Goal: Navigation & Orientation: Find specific page/section

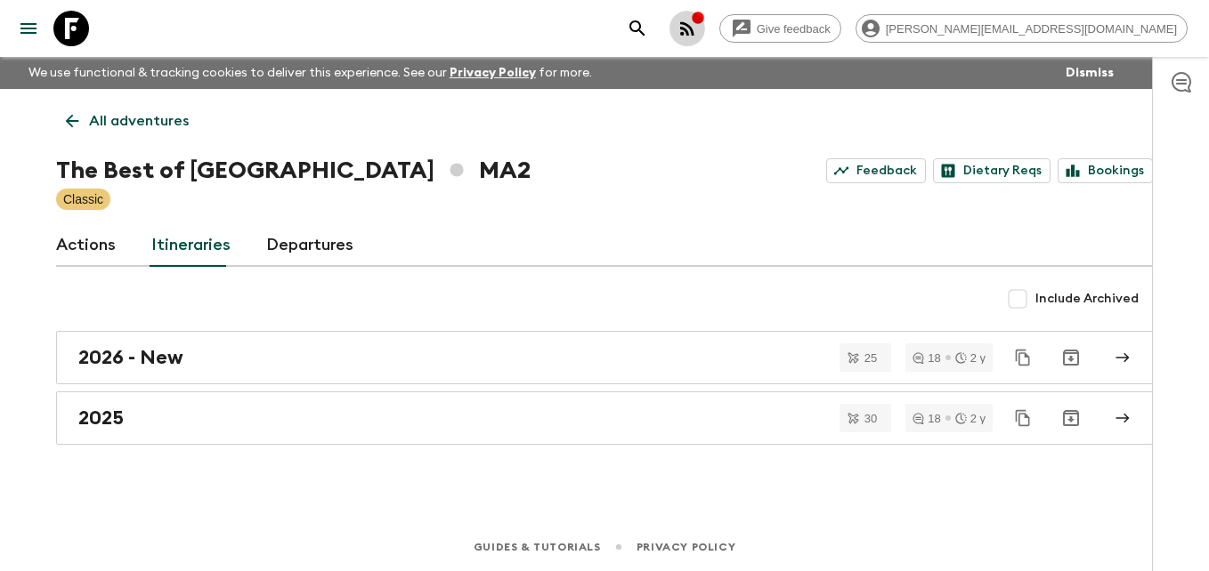
click at [705, 27] on div "button" at bounding box center [698, 20] width 14 height 18
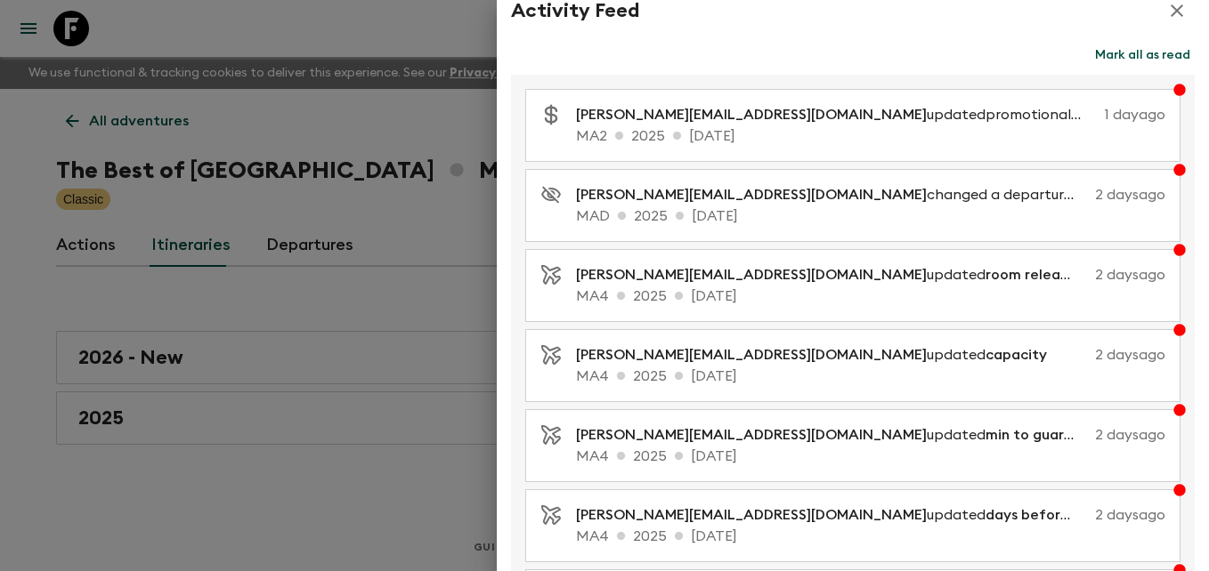
scroll to position [24, 0]
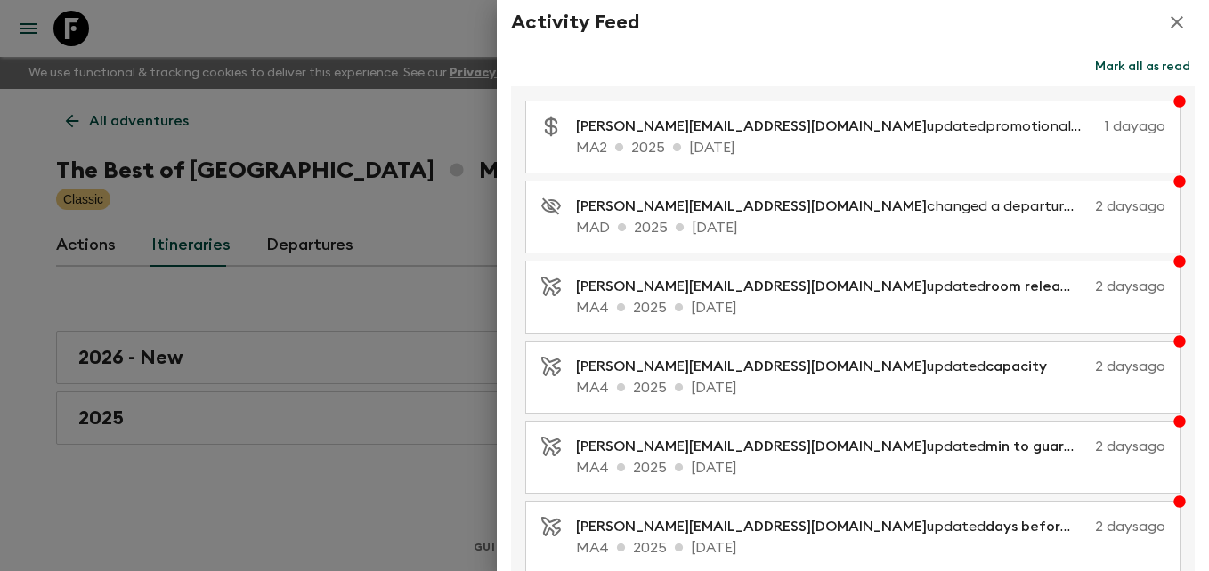
click at [123, 358] on div at bounding box center [604, 285] width 1209 height 571
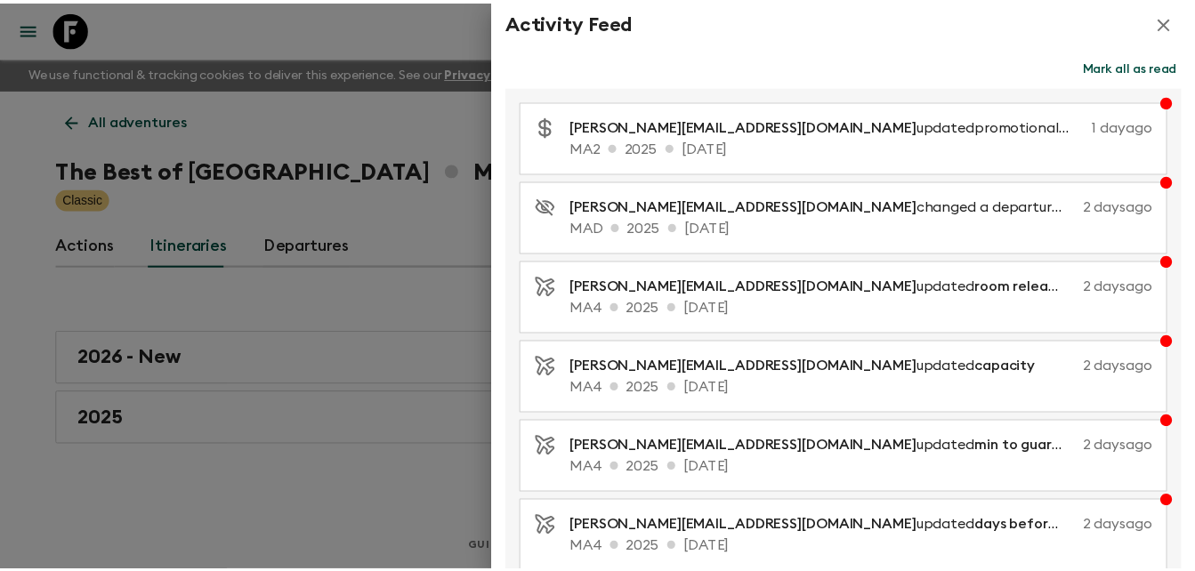
scroll to position [0, 0]
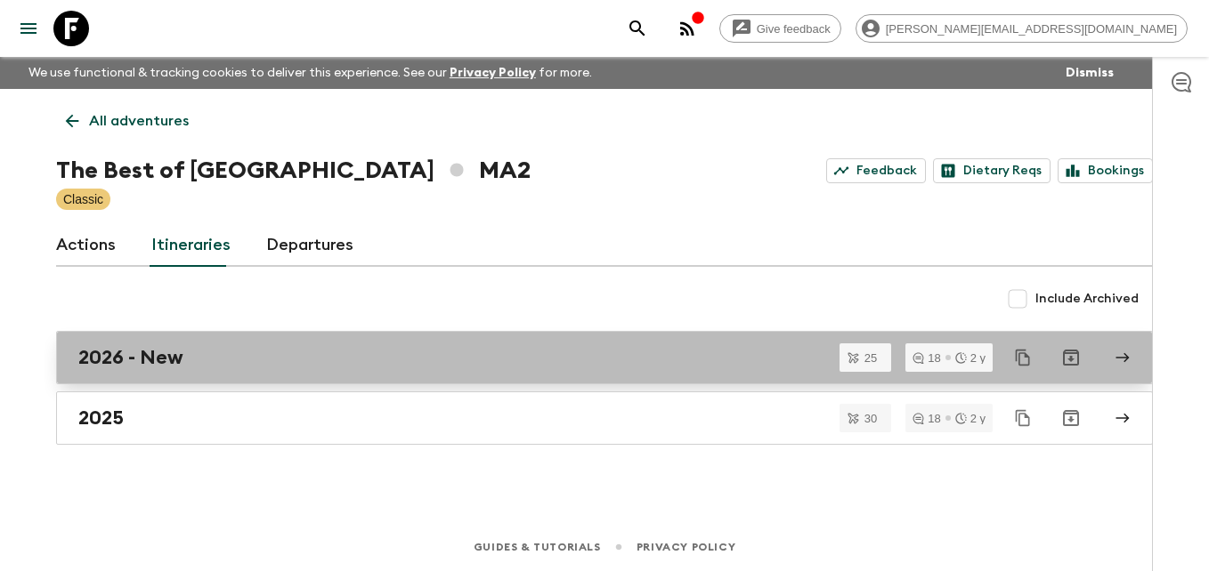
click at [123, 358] on h2 "2026 - New" at bounding box center [130, 357] width 105 height 23
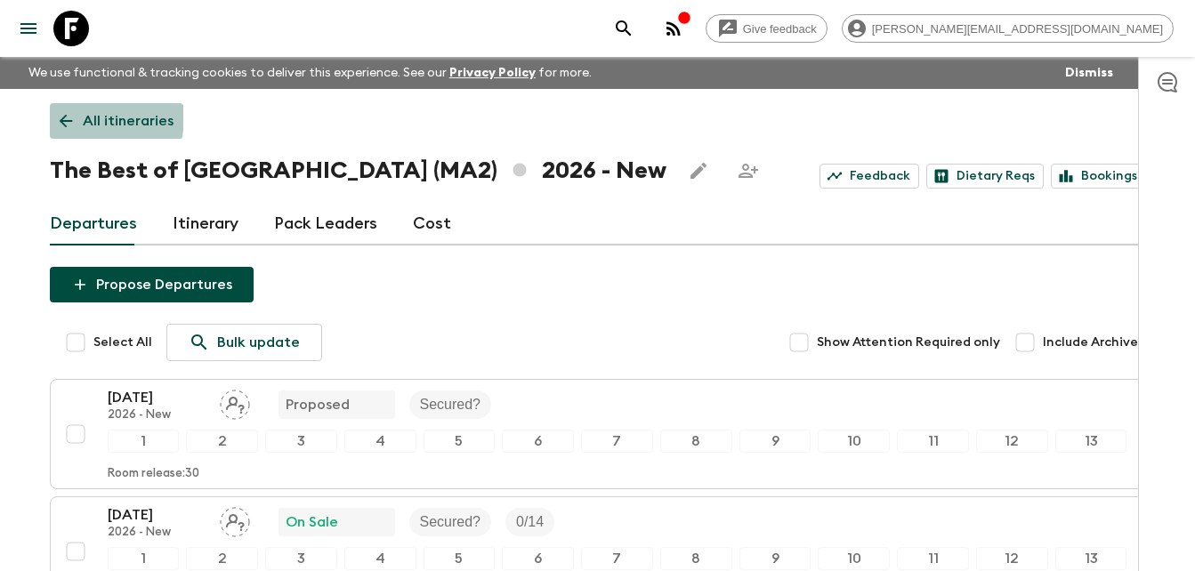
click at [73, 116] on icon at bounding box center [66, 121] width 20 height 20
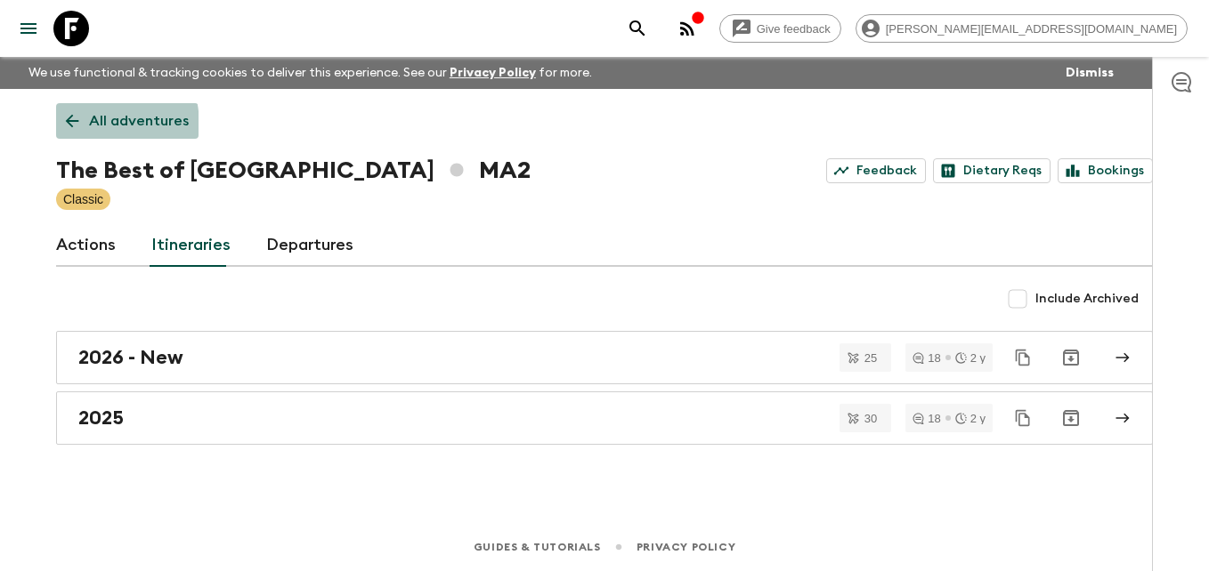
click at [71, 126] on icon at bounding box center [72, 121] width 13 height 13
